Goal: Transaction & Acquisition: Purchase product/service

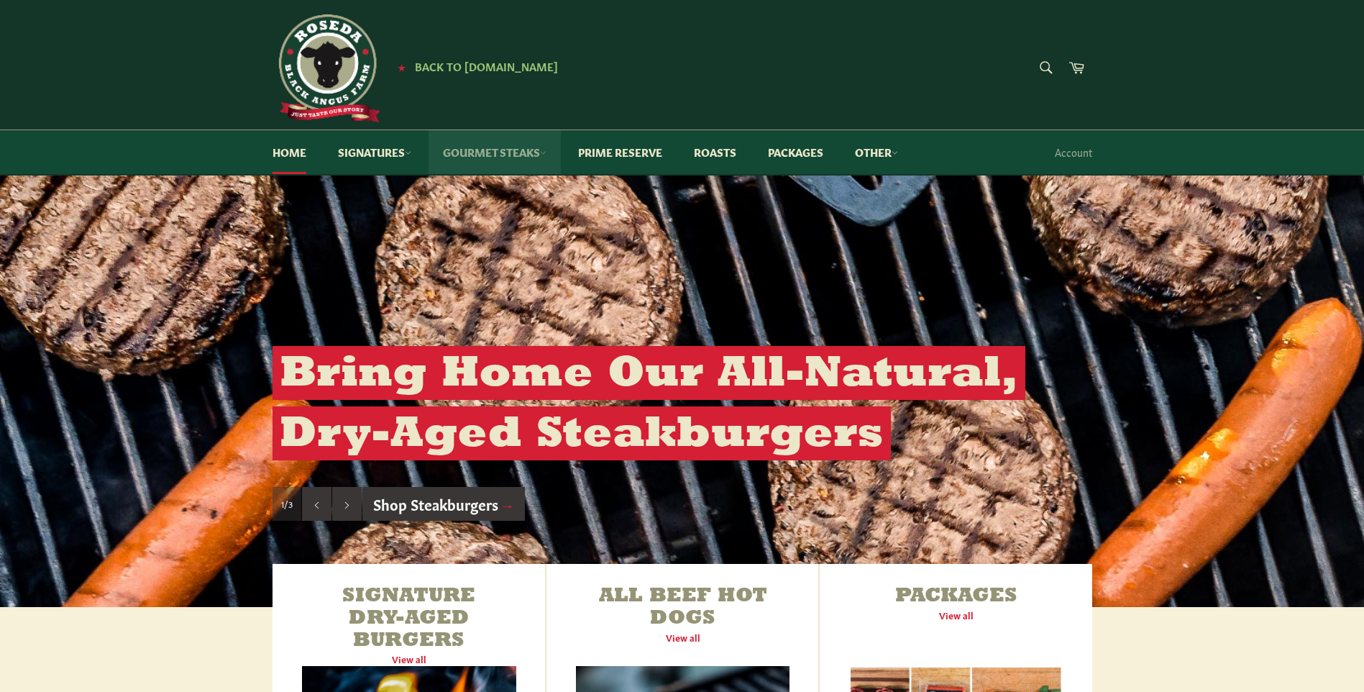
click at [501, 149] on link "Gourmet Steaks" at bounding box center [495, 152] width 132 height 44
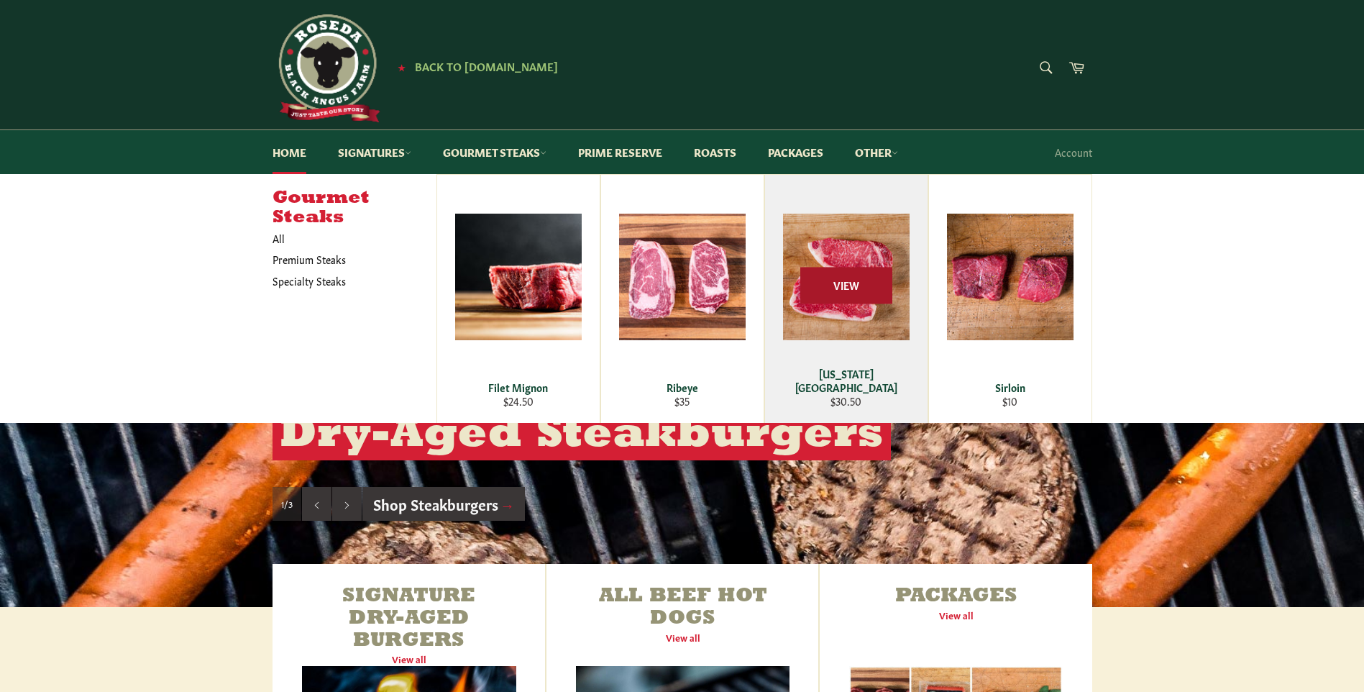
click at [824, 291] on span "View" at bounding box center [846, 286] width 92 height 37
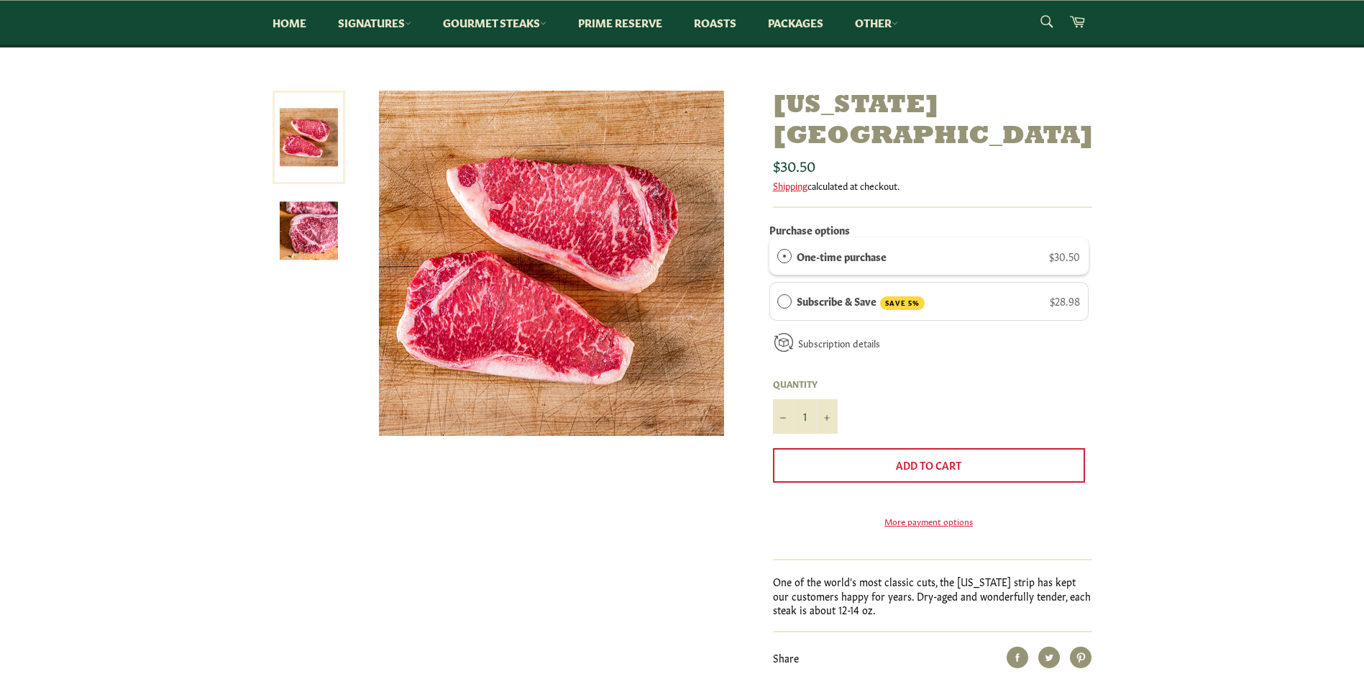
scroll to position [72, 0]
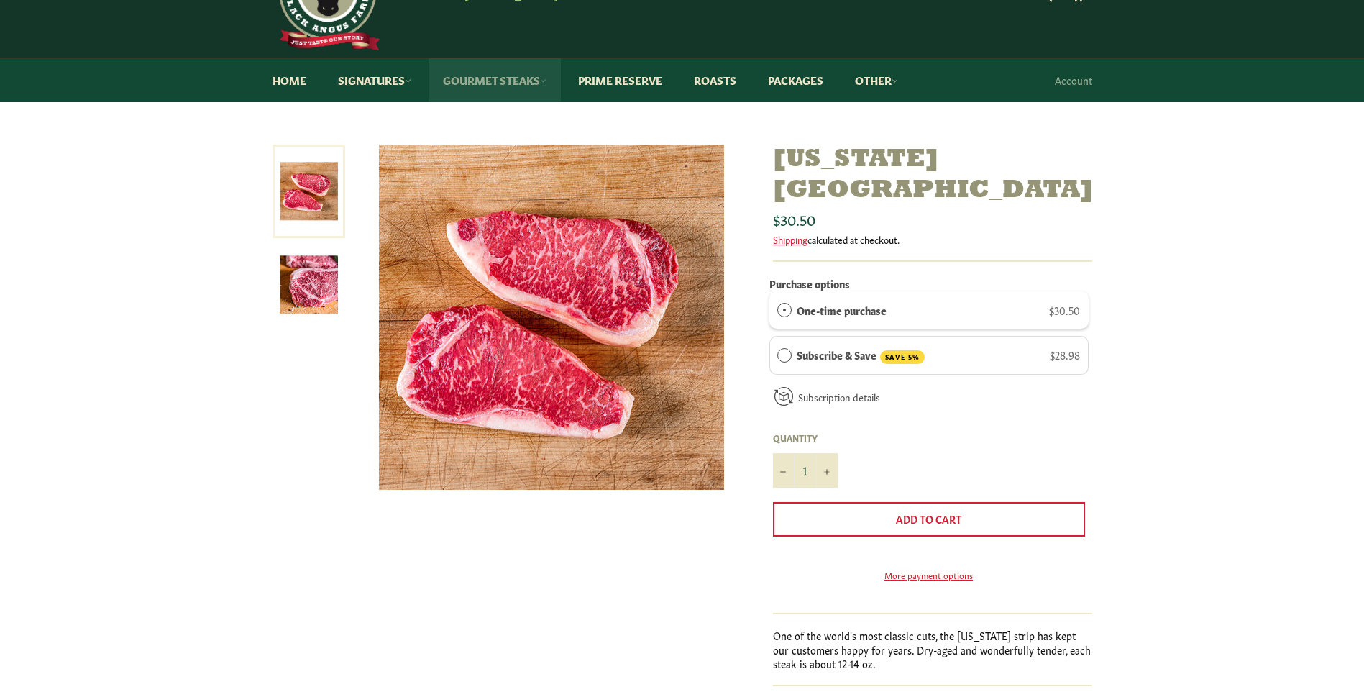
click at [485, 78] on link "Gourmet Steaks" at bounding box center [495, 80] width 132 height 44
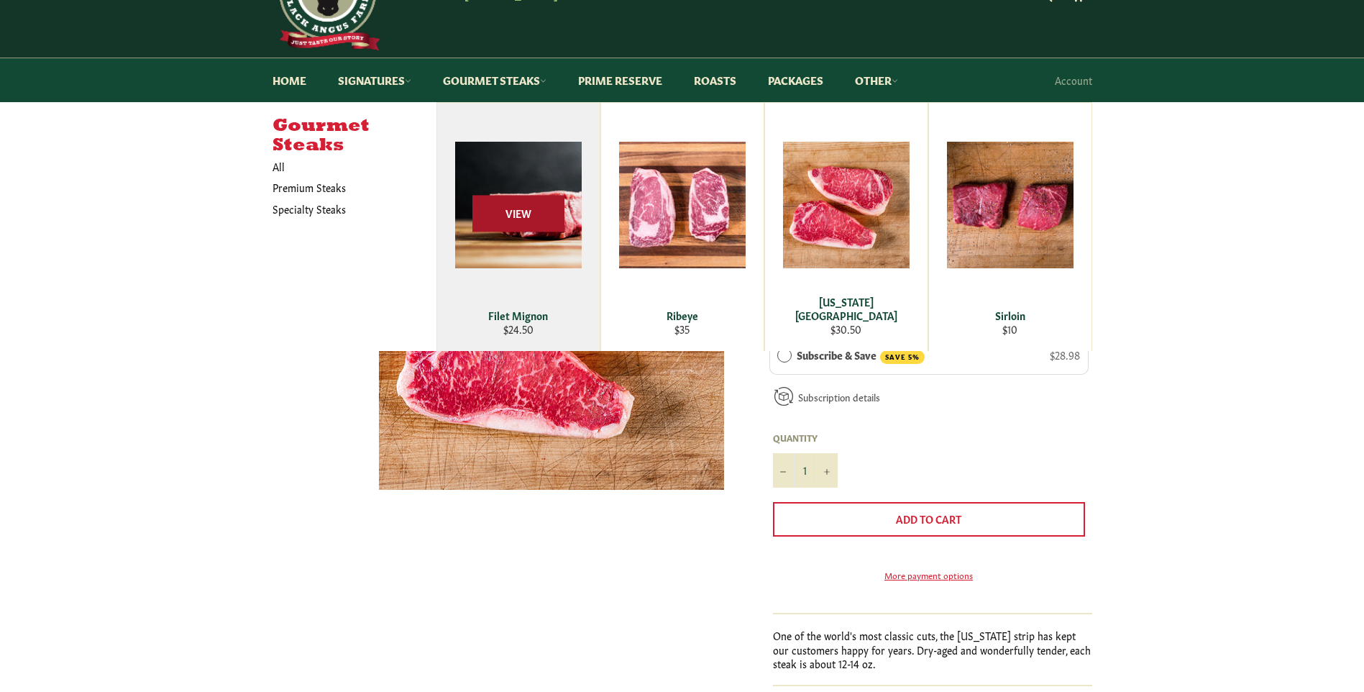
click at [513, 219] on span "View" at bounding box center [518, 214] width 92 height 37
